Goal: Task Accomplishment & Management: Manage account settings

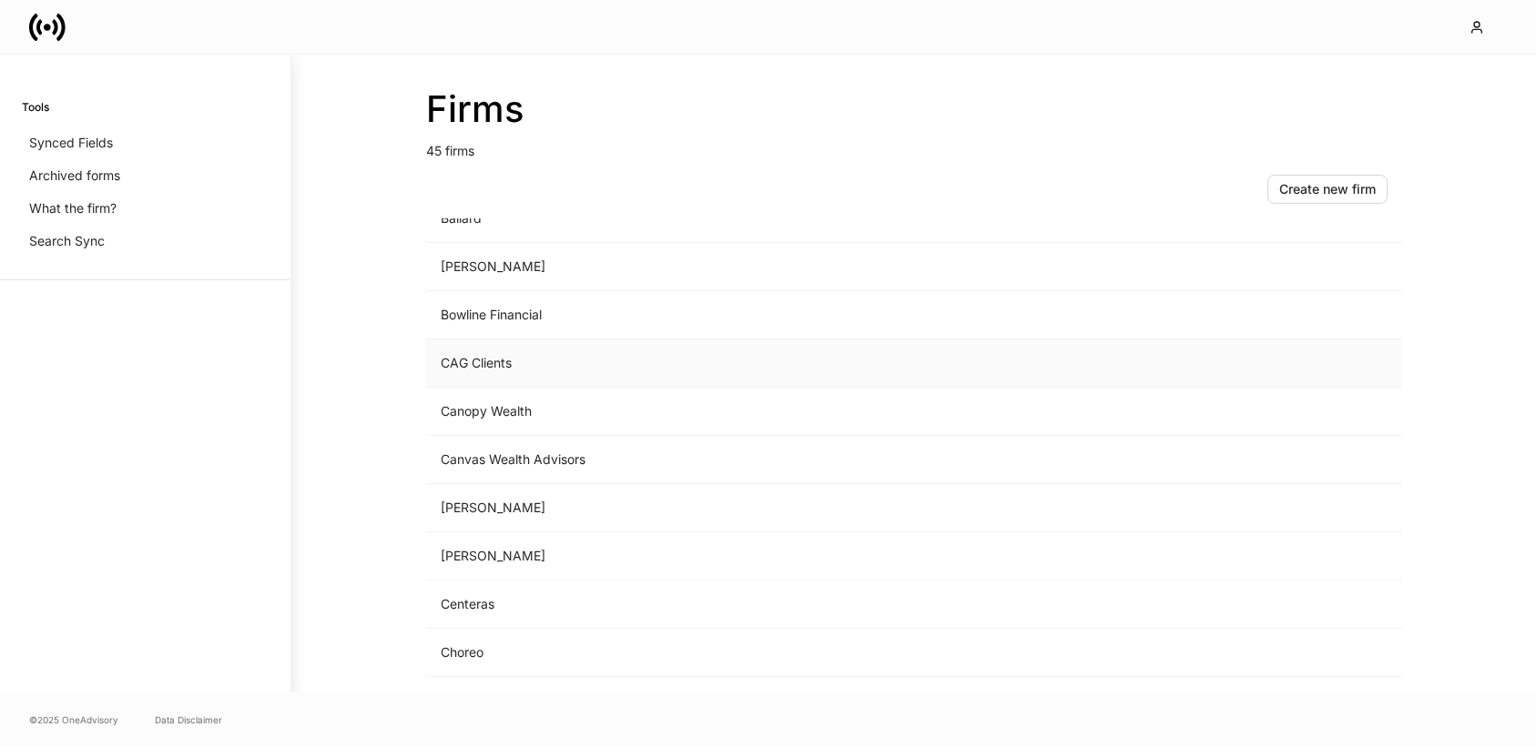
scroll to position [295, 0]
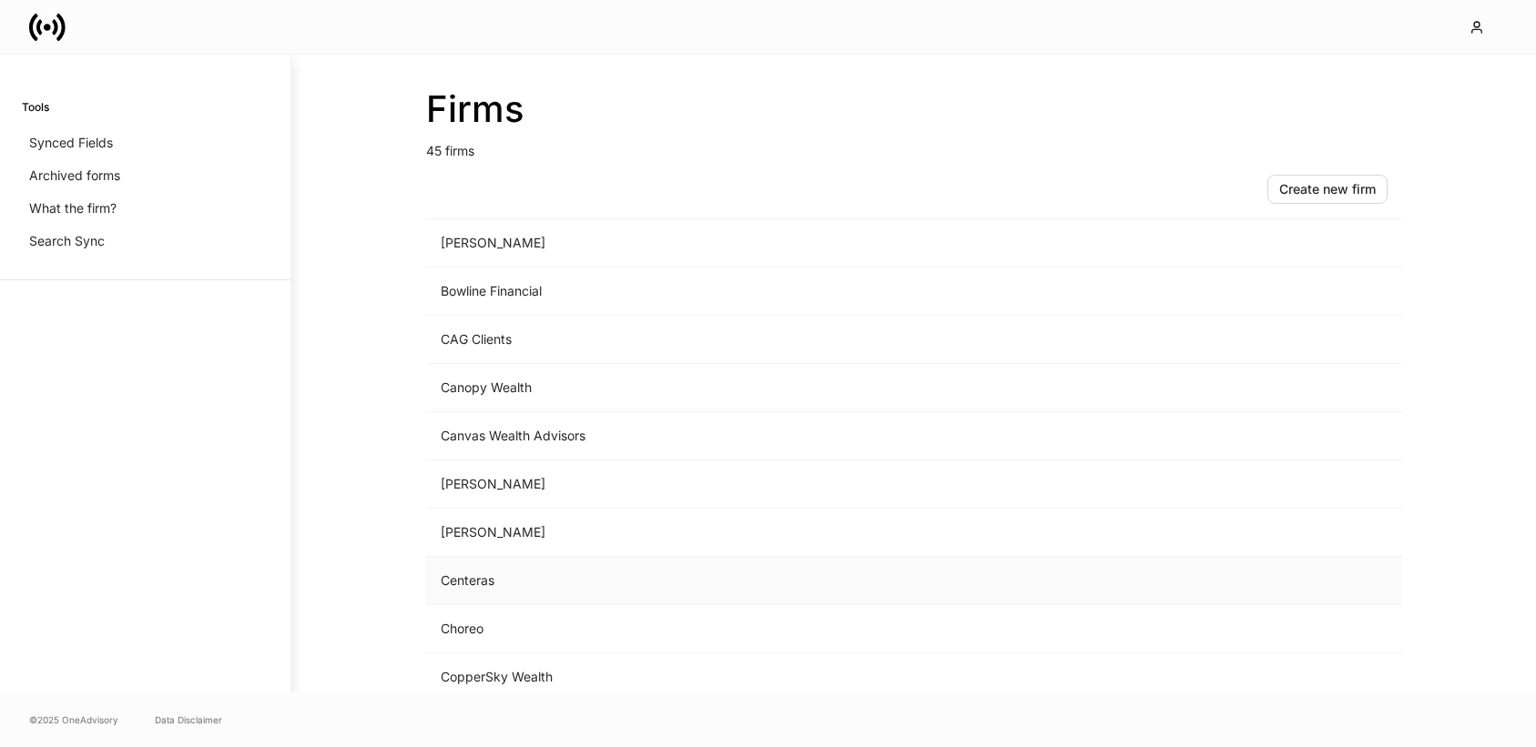
click at [544, 585] on td "Centeras" at bounding box center [763, 581] width 674 height 48
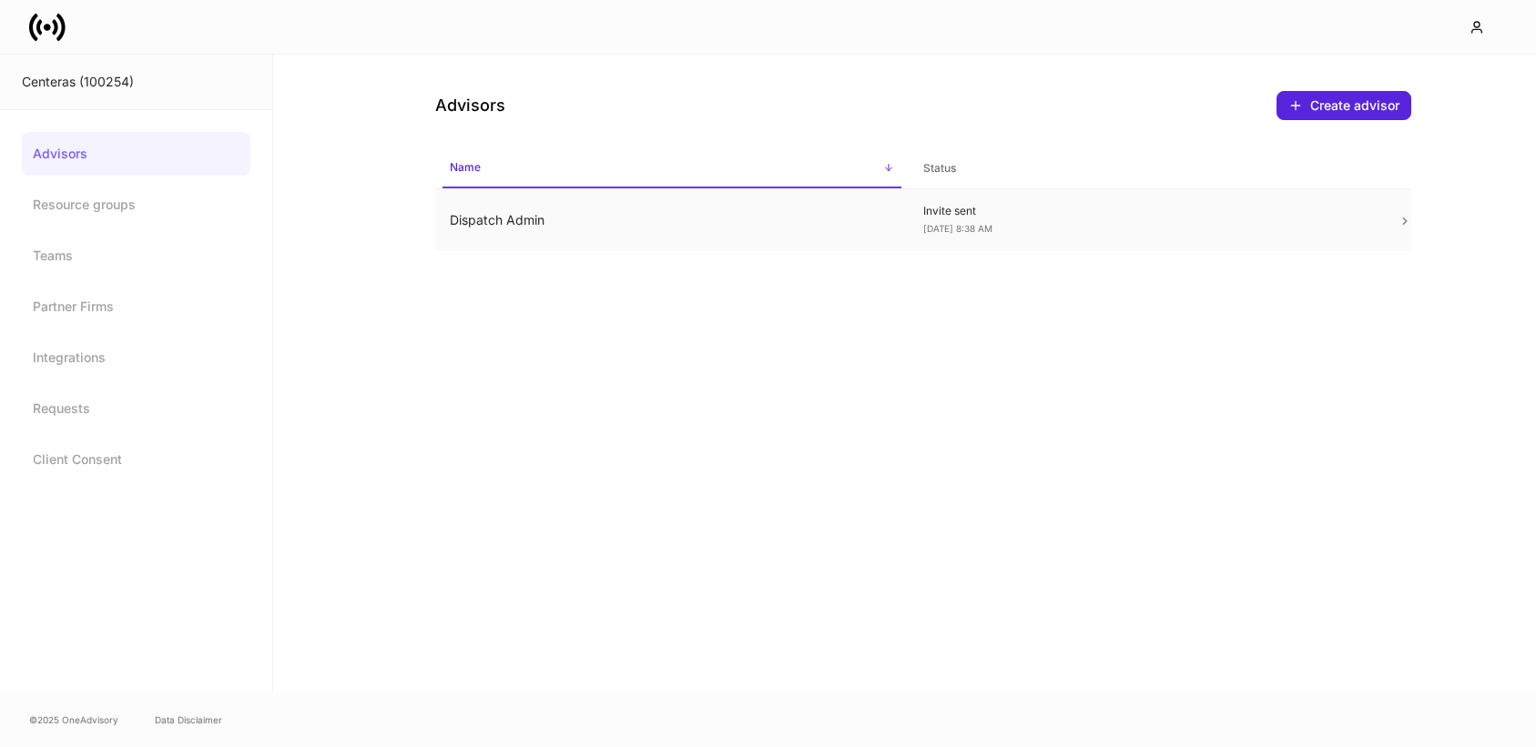
click at [486, 214] on td "Dispatch Admin" at bounding box center [672, 220] width 474 height 63
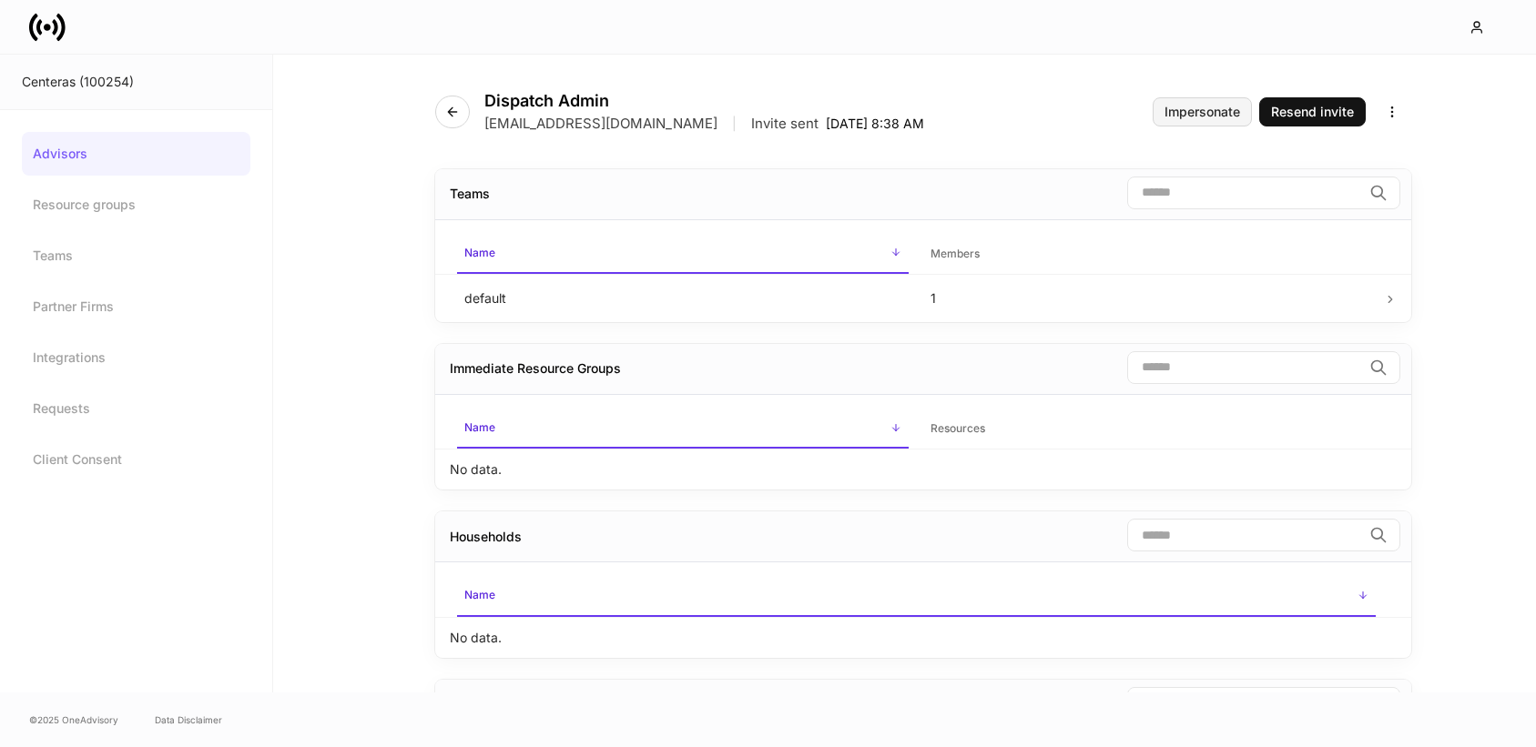
click at [1176, 109] on div "Impersonate" at bounding box center [1202, 112] width 76 height 13
click at [86, 148] on link "Advisors" at bounding box center [136, 154] width 229 height 44
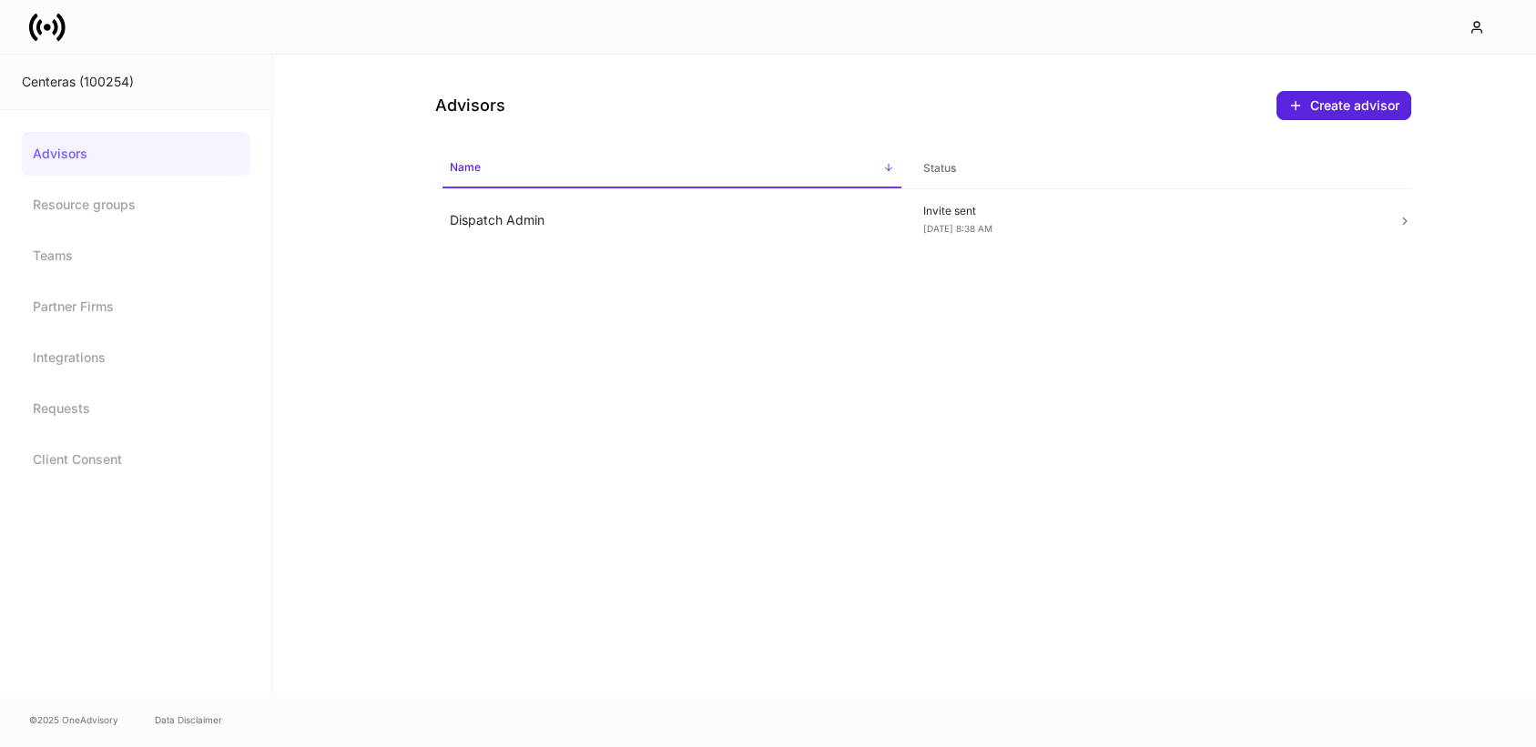
click at [72, 87] on div "Centeras (100254)" at bounding box center [136, 82] width 229 height 18
click at [49, 28] on icon at bounding box center [47, 27] width 7 height 7
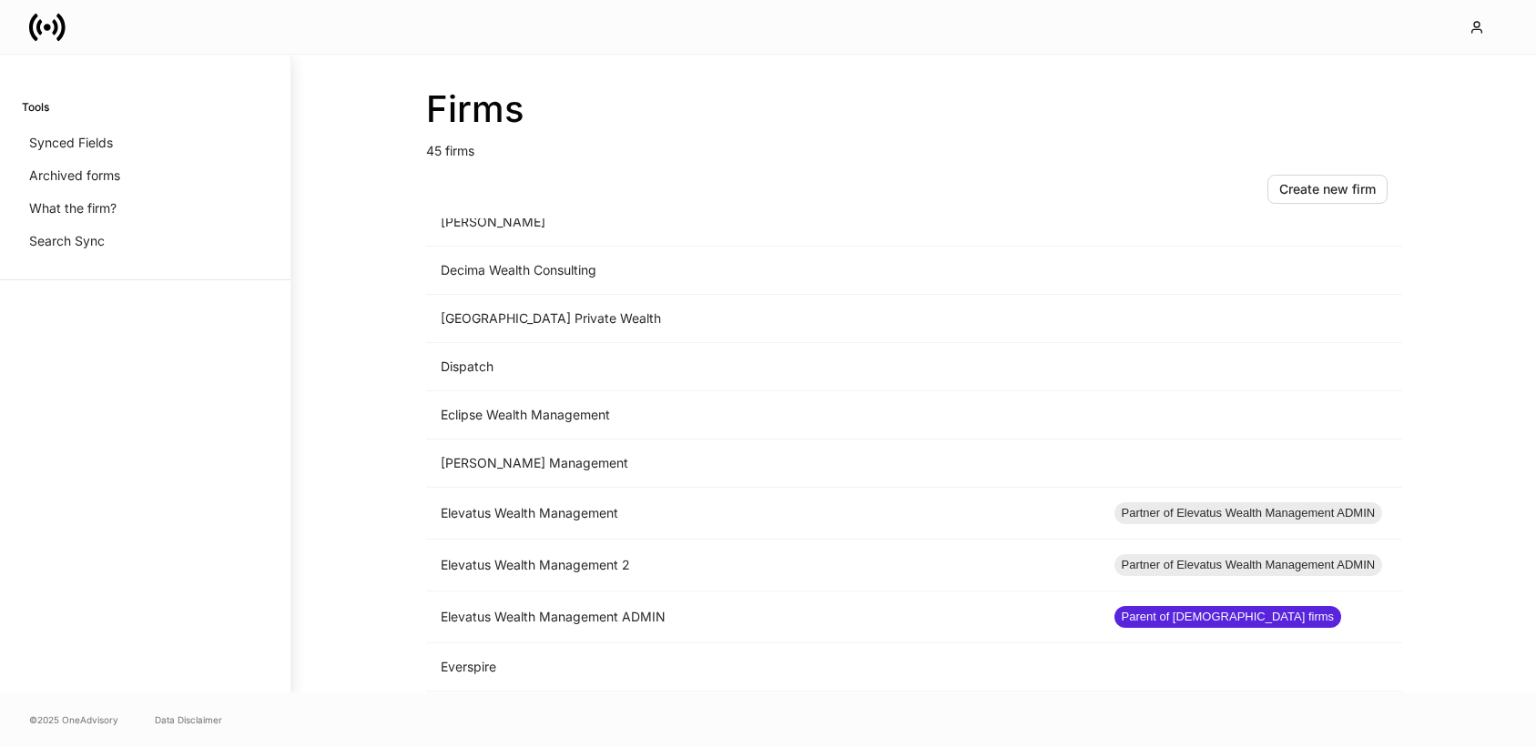
scroll to position [950, 0]
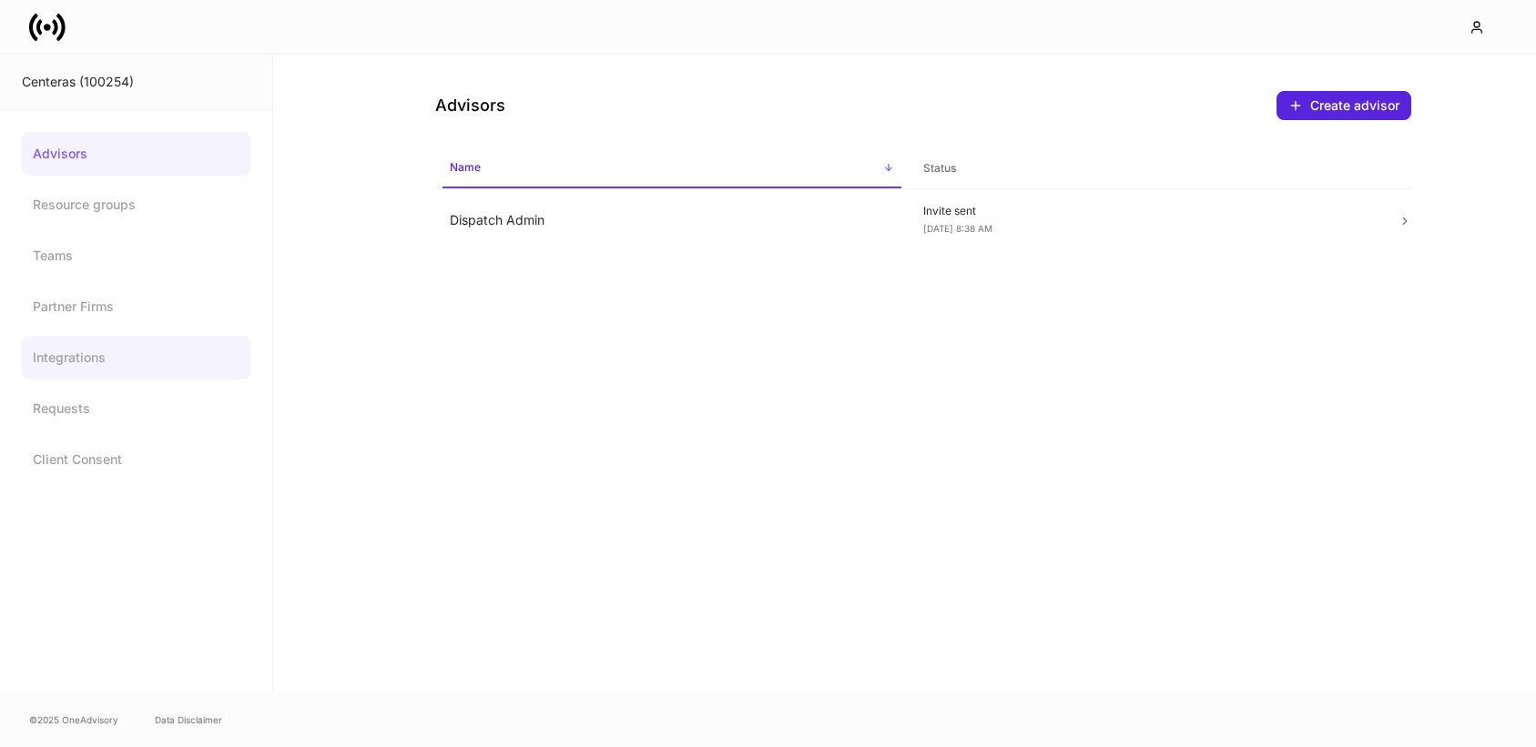
click at [126, 364] on link "Integrations" at bounding box center [136, 358] width 229 height 44
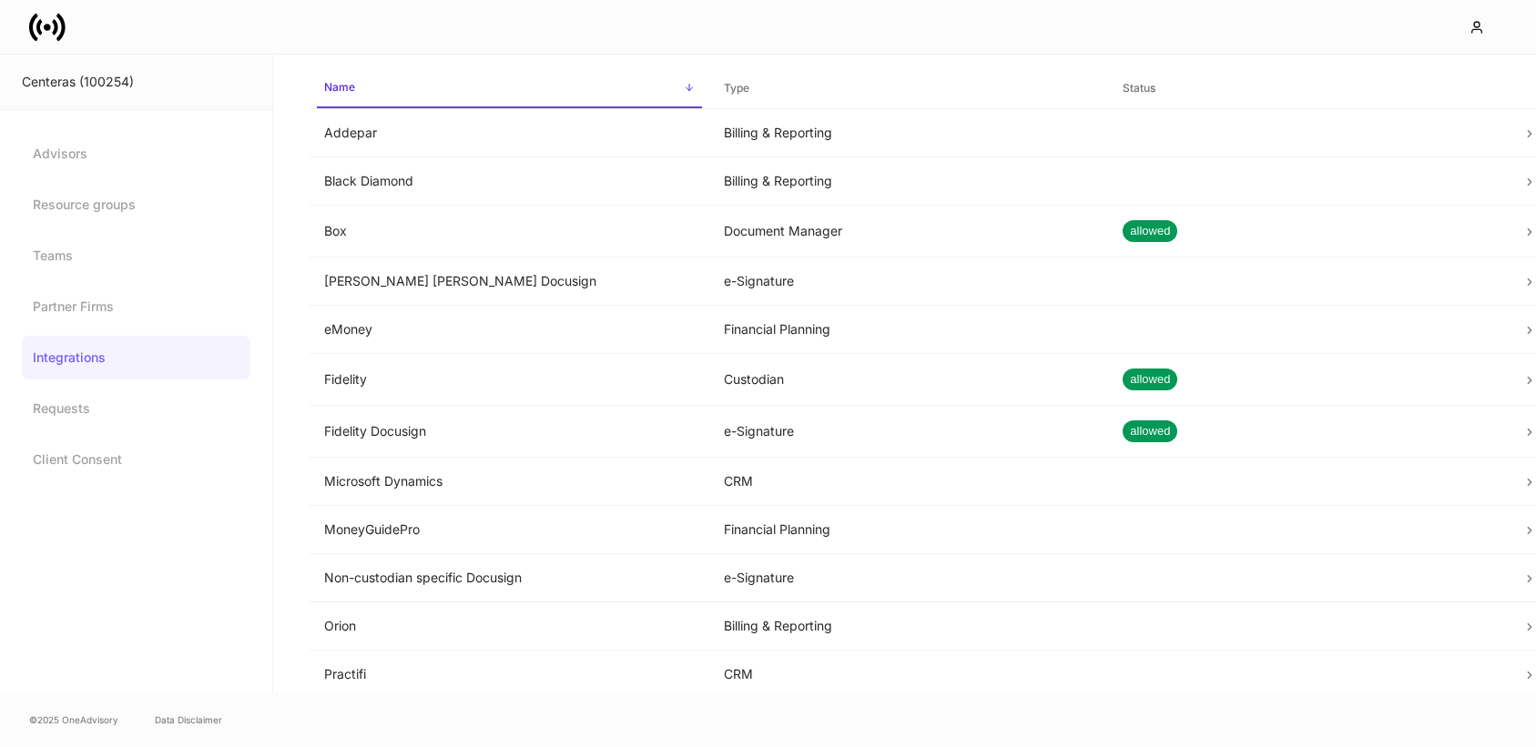
click at [43, 37] on icon at bounding box center [47, 27] width 36 height 36
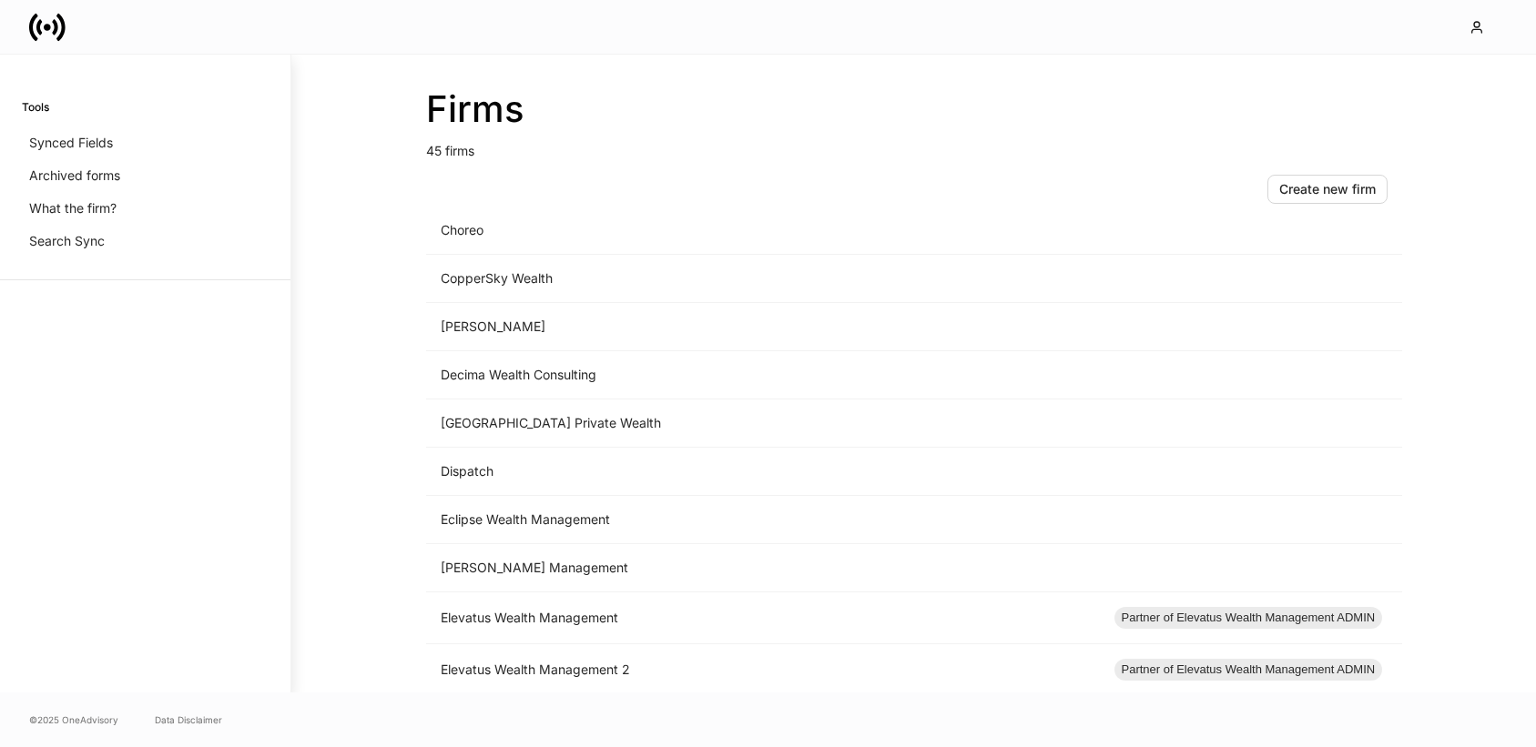
scroll to position [639, 0]
